Goal: Task Accomplishment & Management: Complete application form

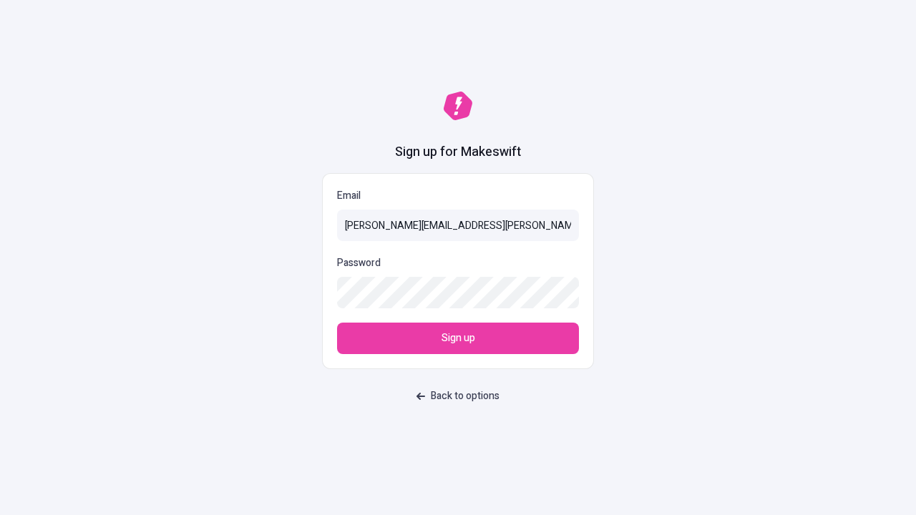
type input "sasha+test-ui+Gilberto.Jones-West@makeswift.com"
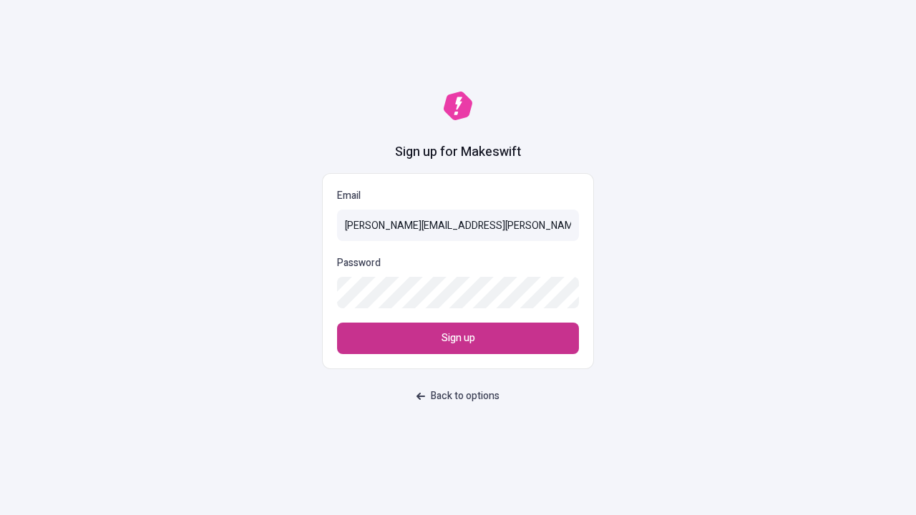
click at [458, 339] on span "Sign up" at bounding box center [459, 339] width 34 height 16
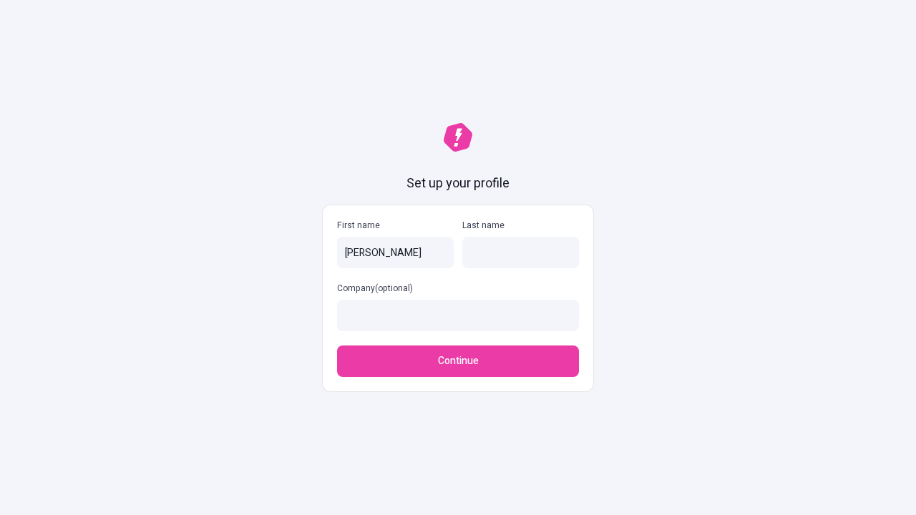
type input "[PERSON_NAME]"
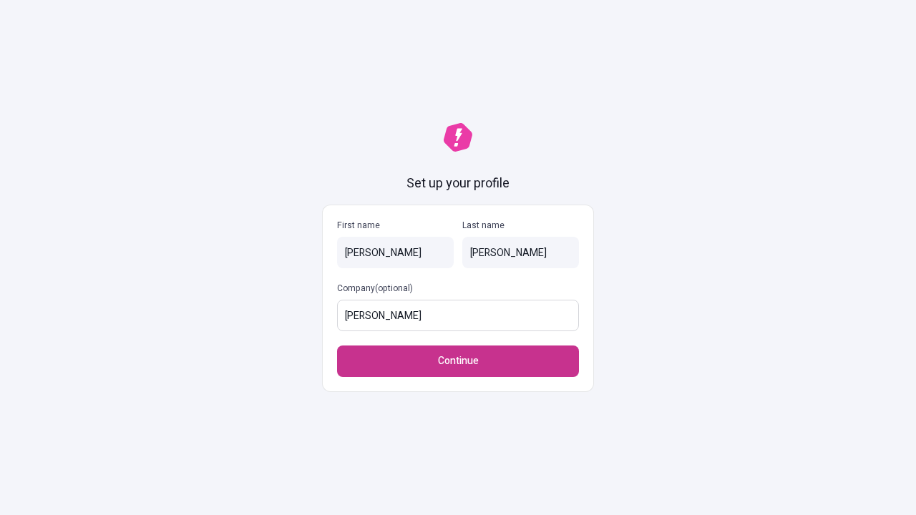
type input "[PERSON_NAME]"
click at [458, 361] on span "Continue" at bounding box center [458, 362] width 41 height 16
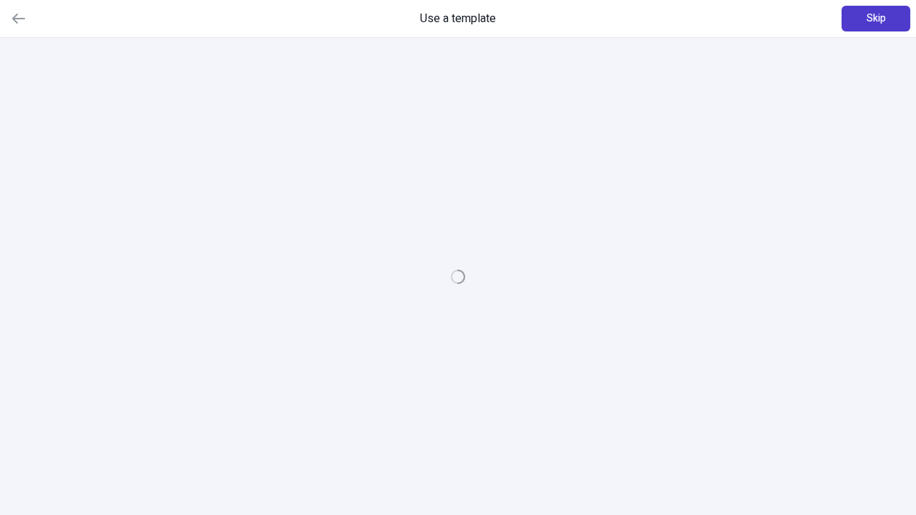
click at [876, 19] on span "Skip" at bounding box center [876, 19] width 19 height 16
